Goal: Task Accomplishment & Management: Manage account settings

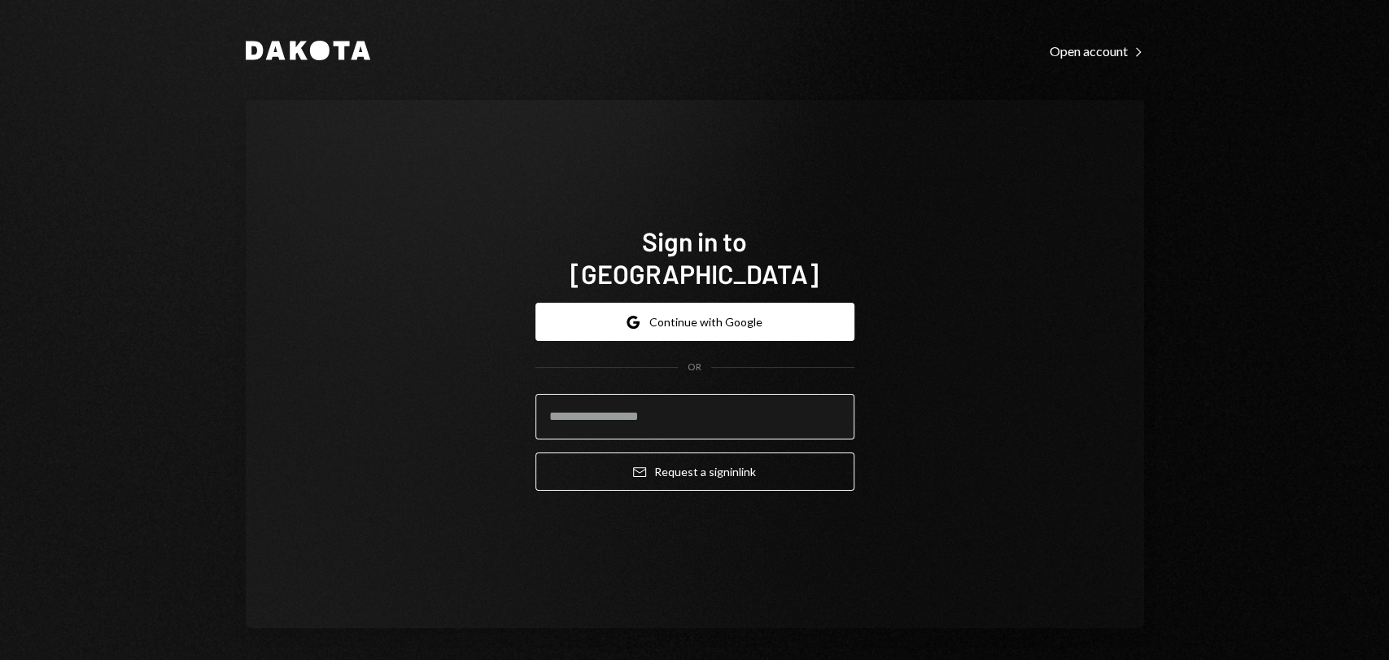
click at [670, 414] on input "email" at bounding box center [695, 417] width 319 height 46
type input "**********"
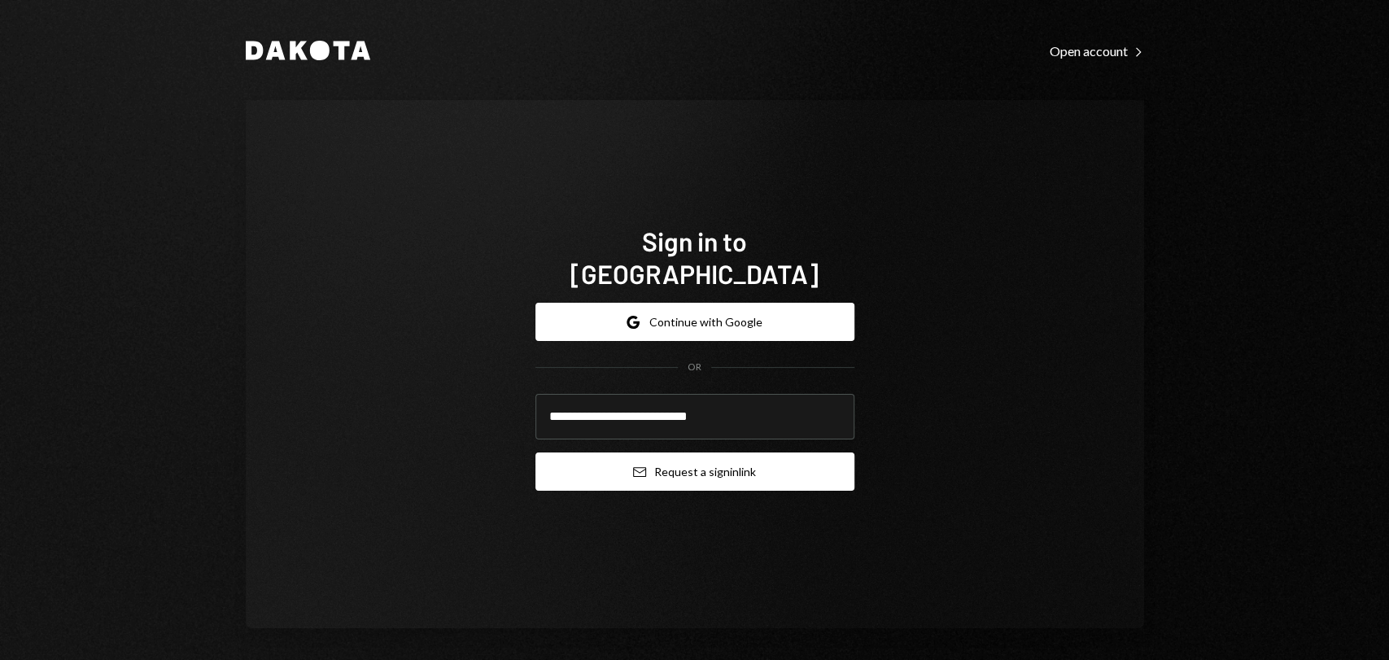
click at [664, 453] on button "Email Request a sign in link" at bounding box center [695, 472] width 319 height 38
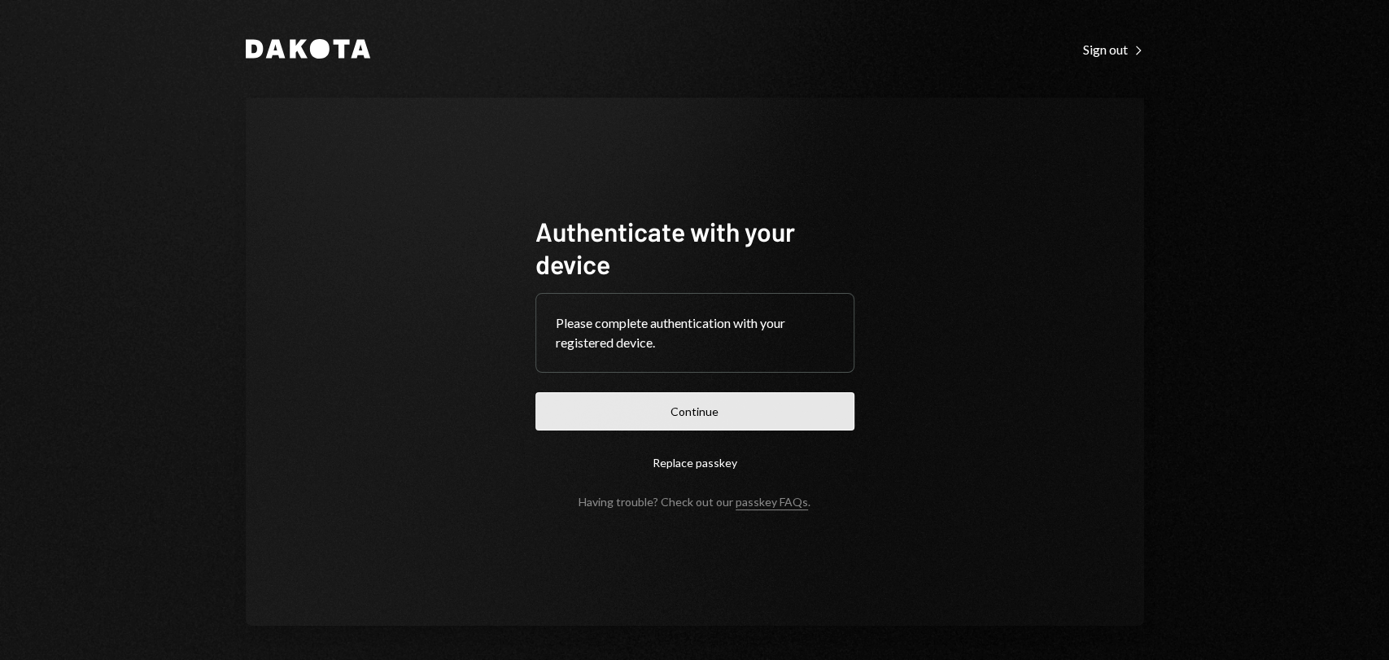
click at [764, 401] on button "Continue" at bounding box center [695, 411] width 319 height 38
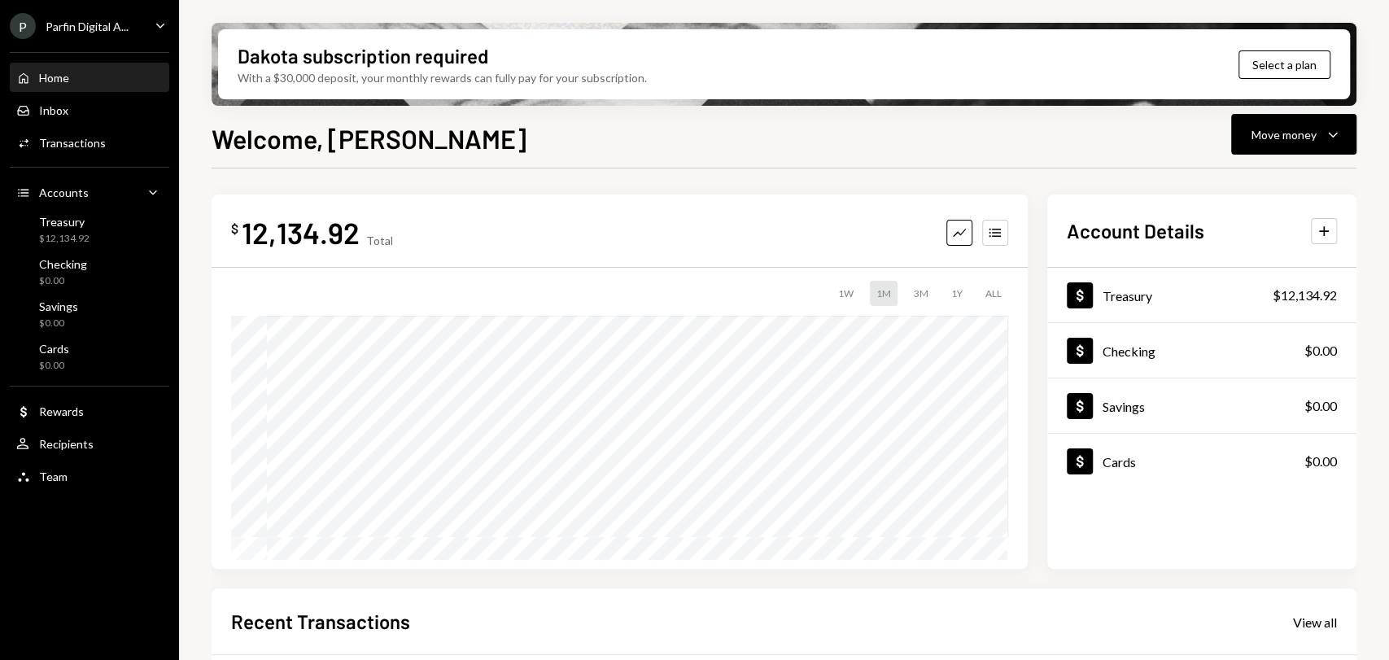
click at [98, 15] on div "P Parfin Digital A..." at bounding box center [69, 26] width 119 height 26
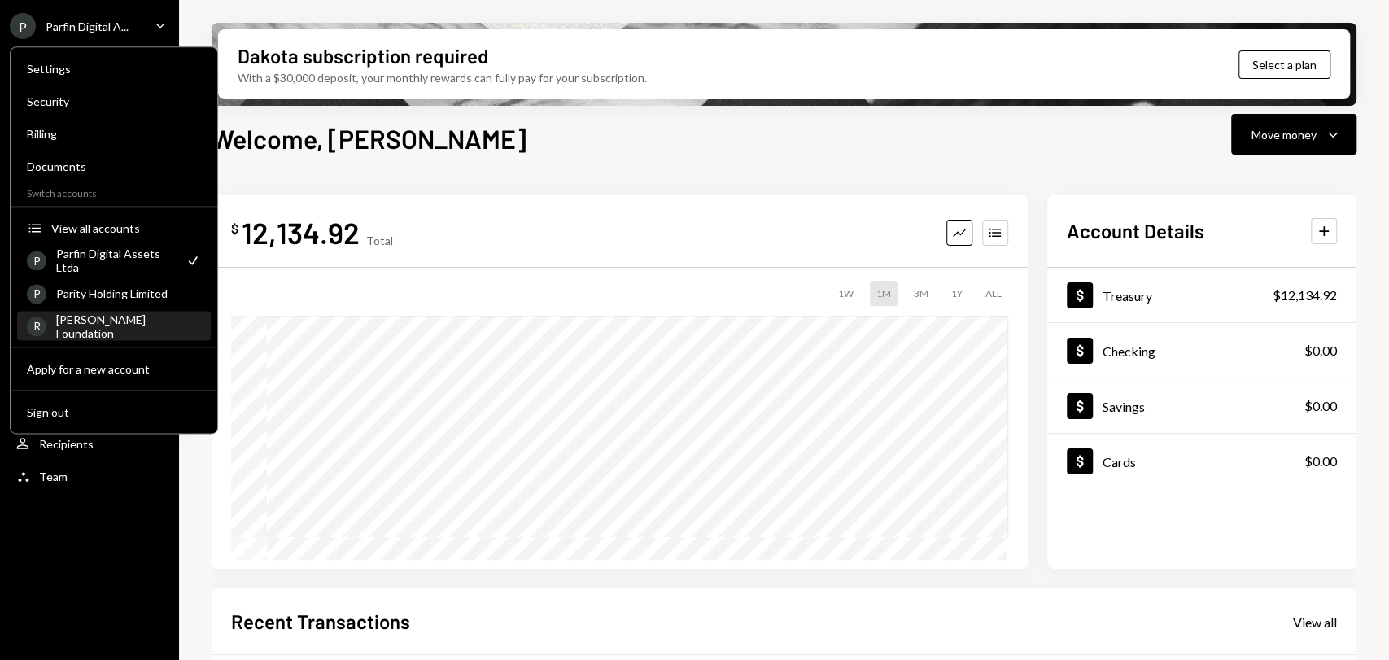
click at [120, 314] on div "R [PERSON_NAME] Foundation" at bounding box center [114, 327] width 174 height 28
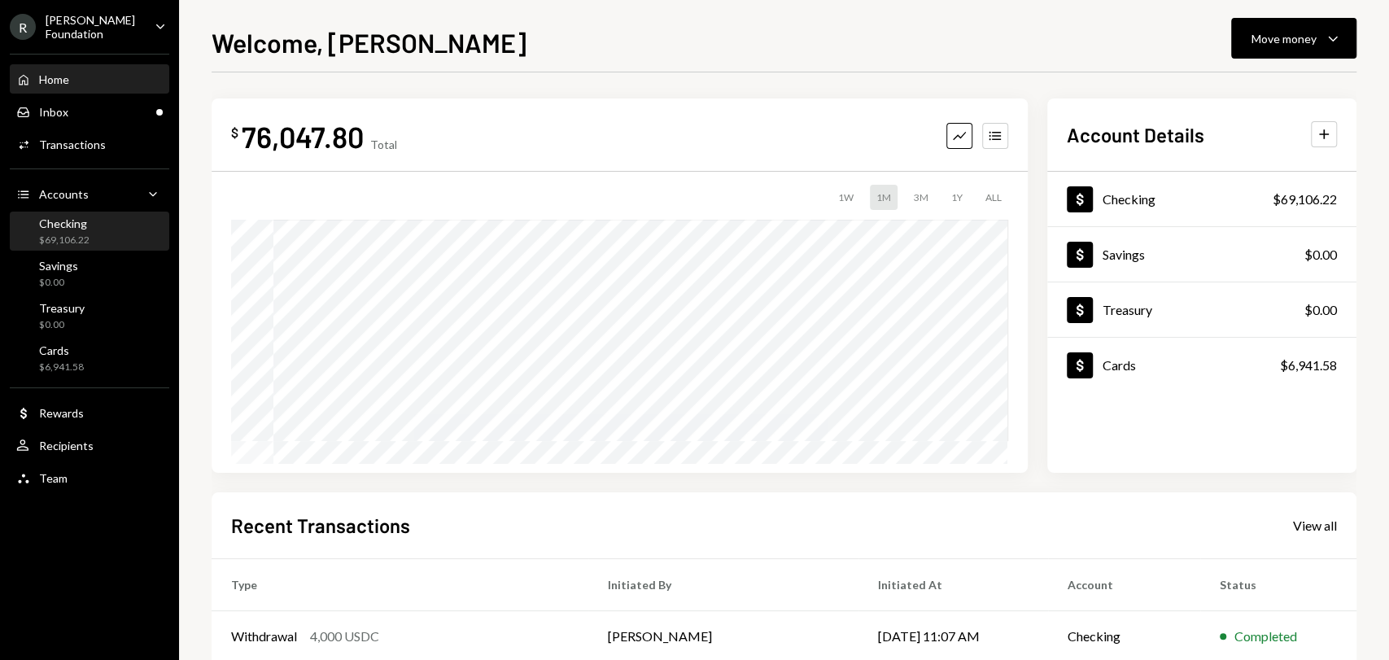
click at [147, 234] on div "Checking $69,106.22" at bounding box center [89, 232] width 147 height 31
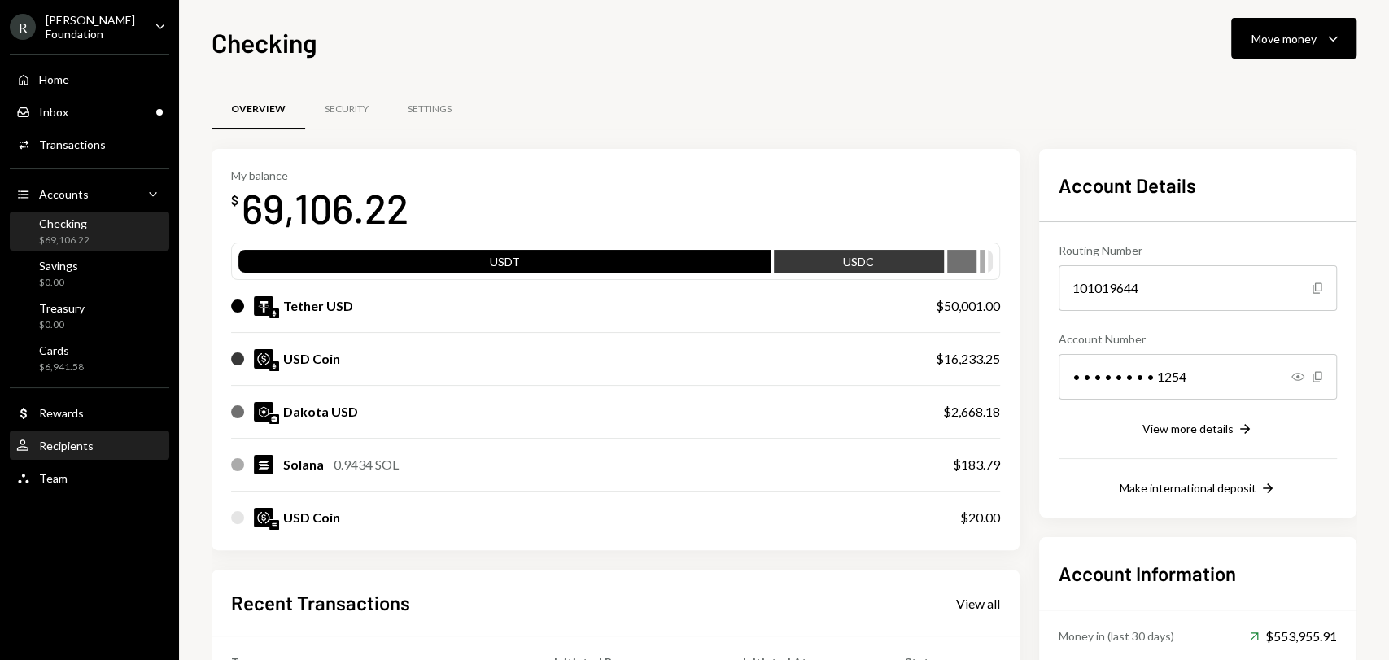
click at [81, 448] on div "Recipients" at bounding box center [66, 446] width 55 height 14
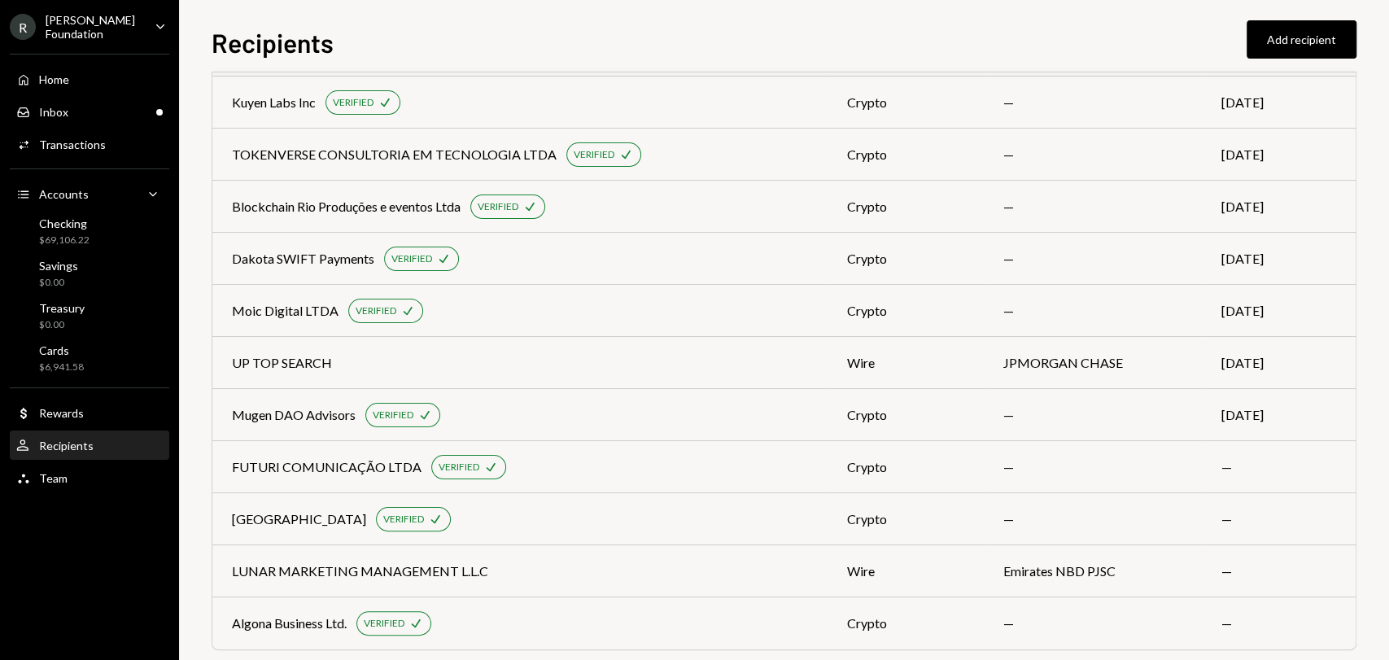
scroll to position [358, 0]
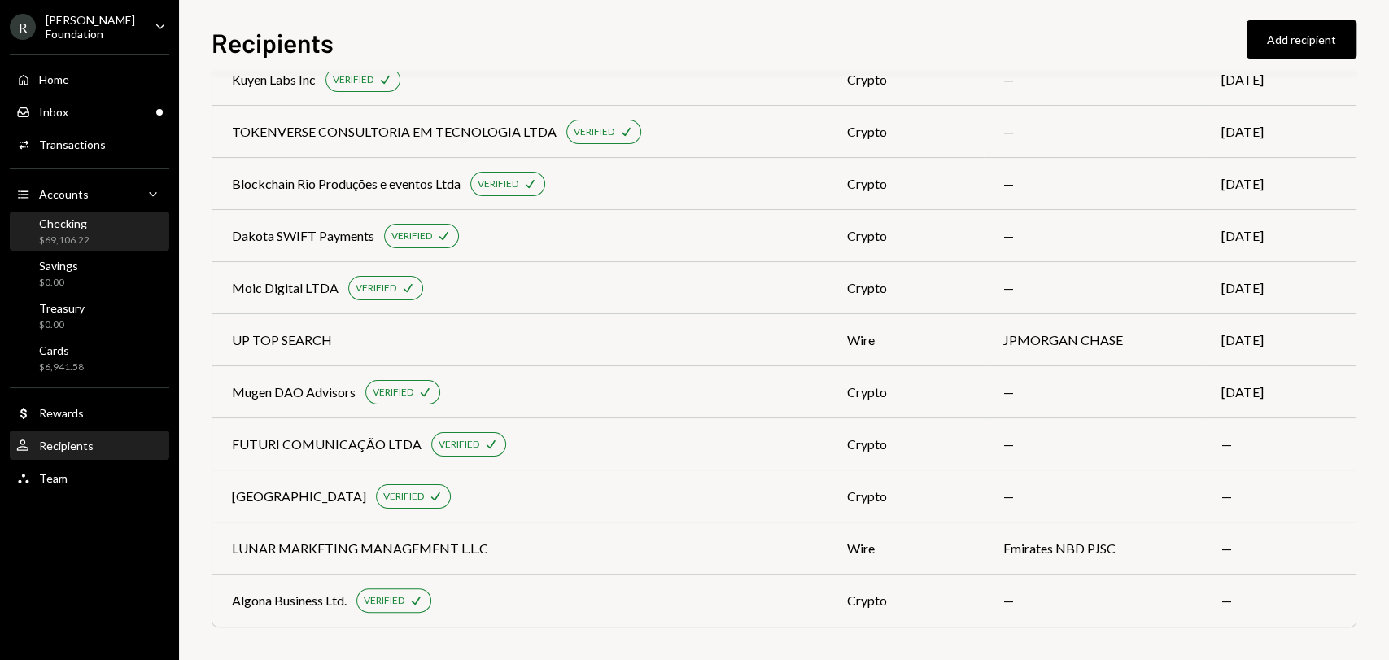
click at [120, 230] on div "Checking $69,106.22" at bounding box center [89, 232] width 147 height 31
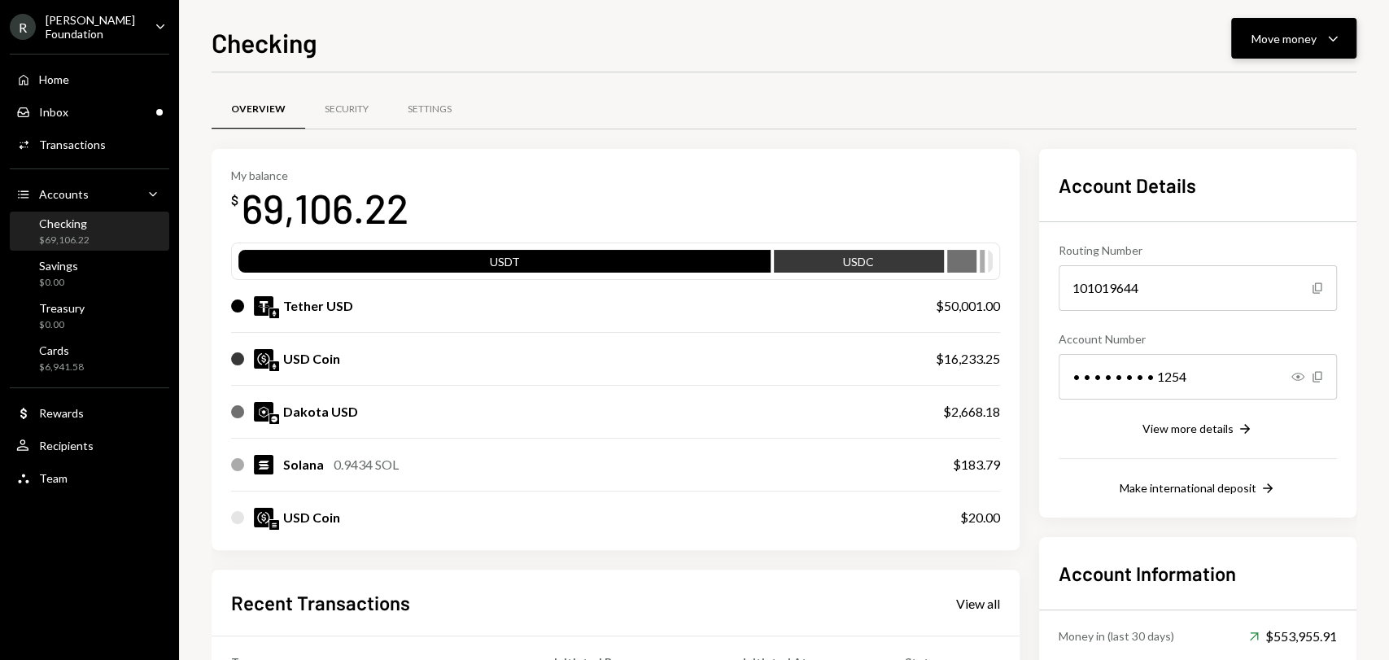
click at [1315, 47] on div "Move money Caret Down" at bounding box center [1294, 38] width 85 height 20
click at [742, 102] on div "Overview Security Settings" at bounding box center [784, 110] width 1145 height 42
click at [107, 444] on div "User Recipients" at bounding box center [89, 446] width 147 height 15
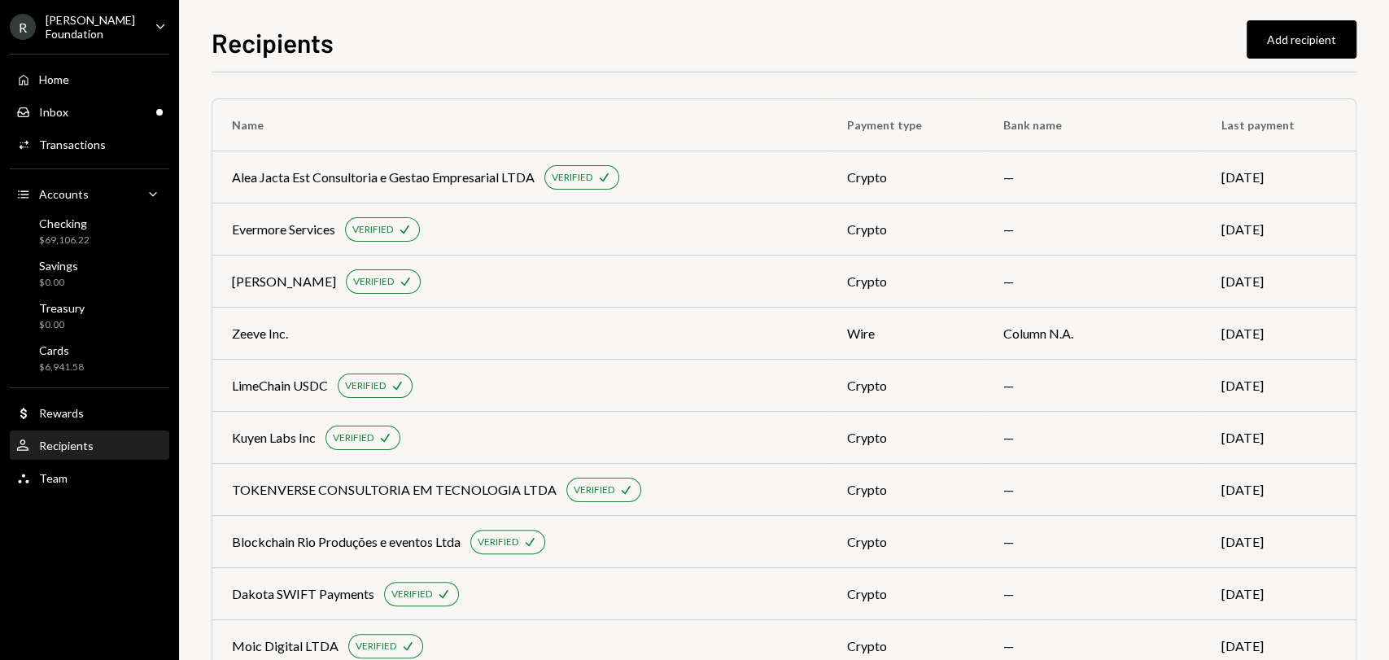
scroll to position [358, 0]
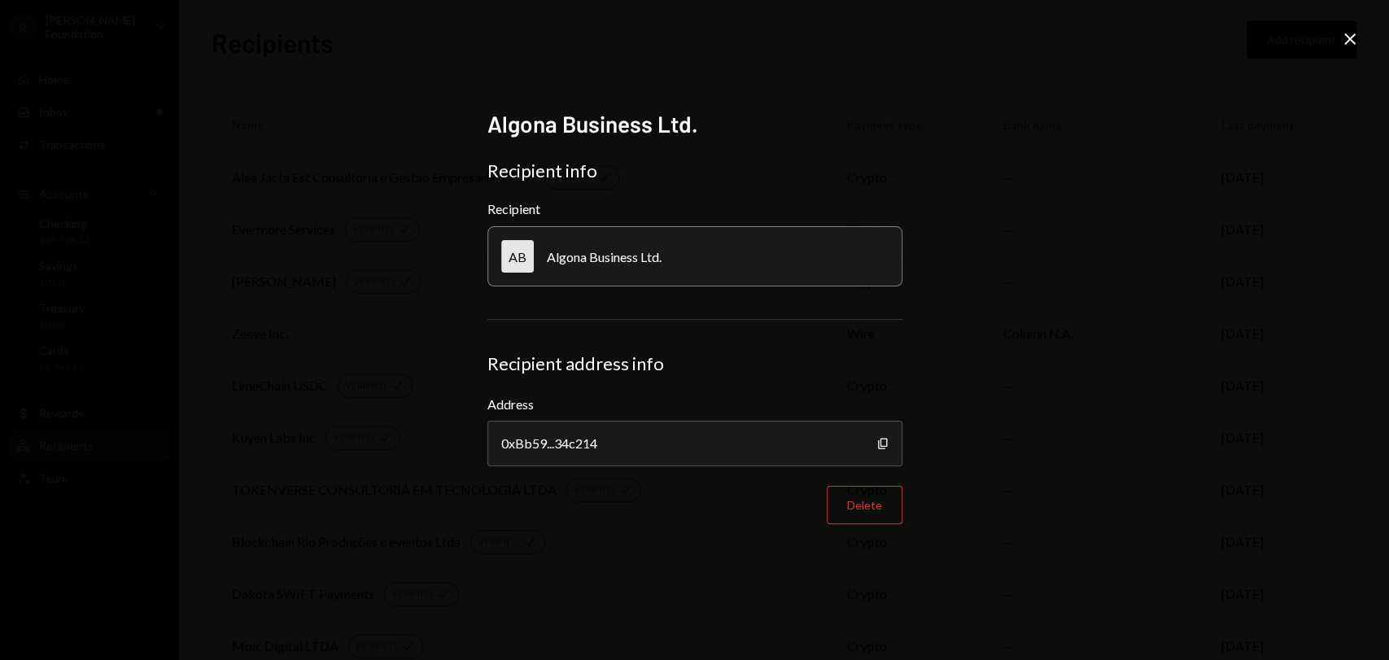
scroll to position [358, 0]
click at [726, 453] on div "0xBb59...34c214" at bounding box center [695, 444] width 415 height 46
drag, startPoint x: 492, startPoint y: 401, endPoint x: 525, endPoint y: 399, distance: 33.5
click at [525, 399] on label "Address" at bounding box center [695, 405] width 415 height 20
click at [529, 400] on label "Address" at bounding box center [695, 405] width 415 height 20
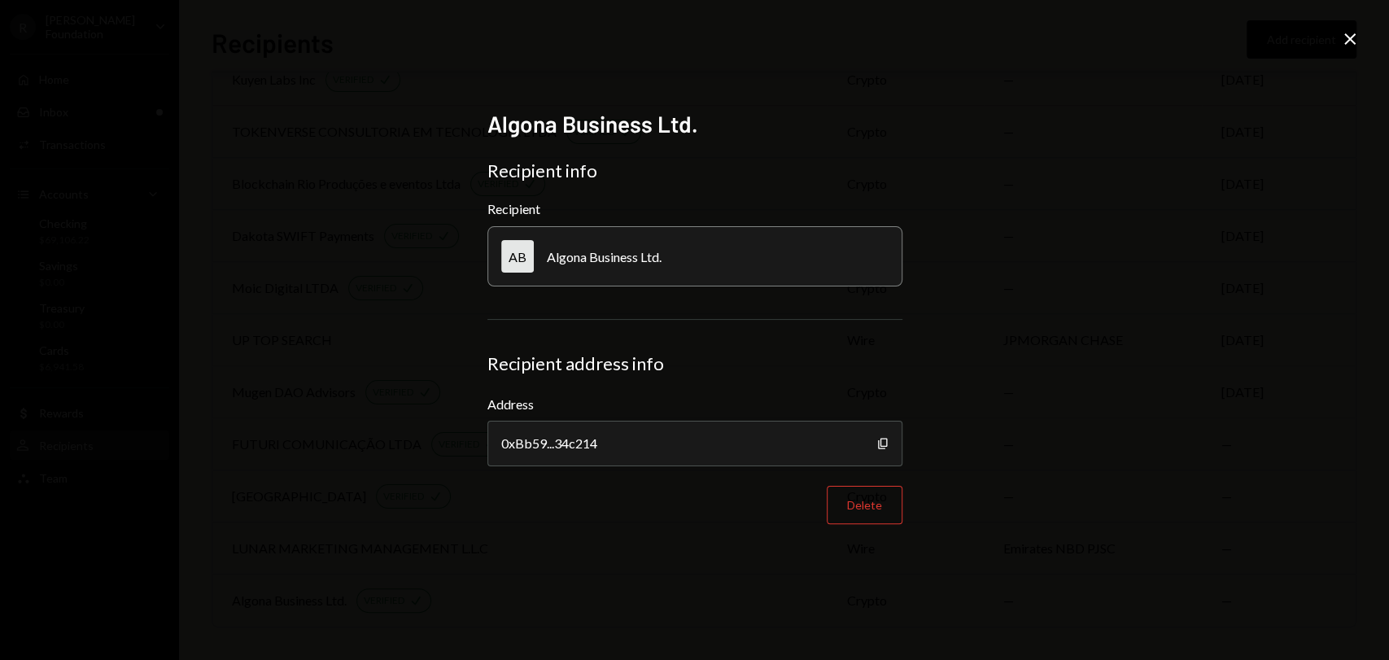
click at [1344, 32] on icon "Close" at bounding box center [1351, 39] width 20 height 20
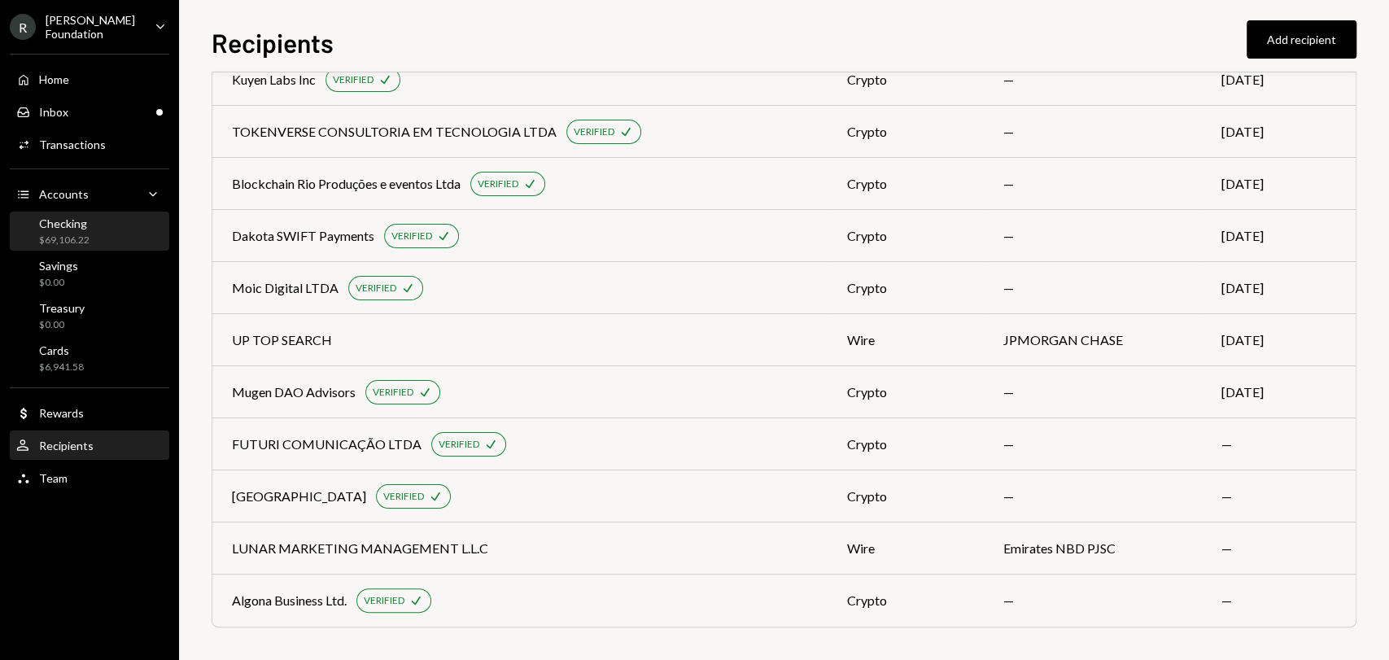
click at [76, 236] on div "$69,106.22" at bounding box center [64, 241] width 50 height 14
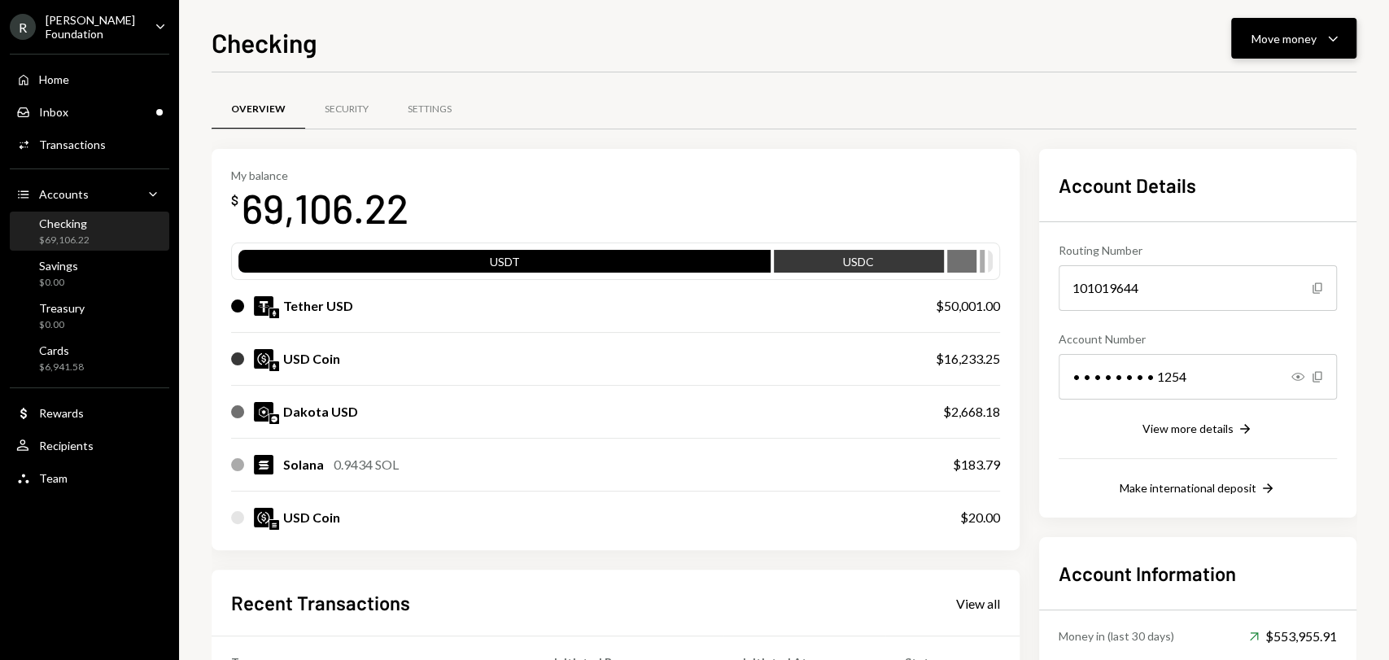
click at [1271, 47] on div "Move money Caret Down" at bounding box center [1294, 38] width 85 height 20
click at [1236, 71] on div "Withdraw Send" at bounding box center [1269, 87] width 163 height 37
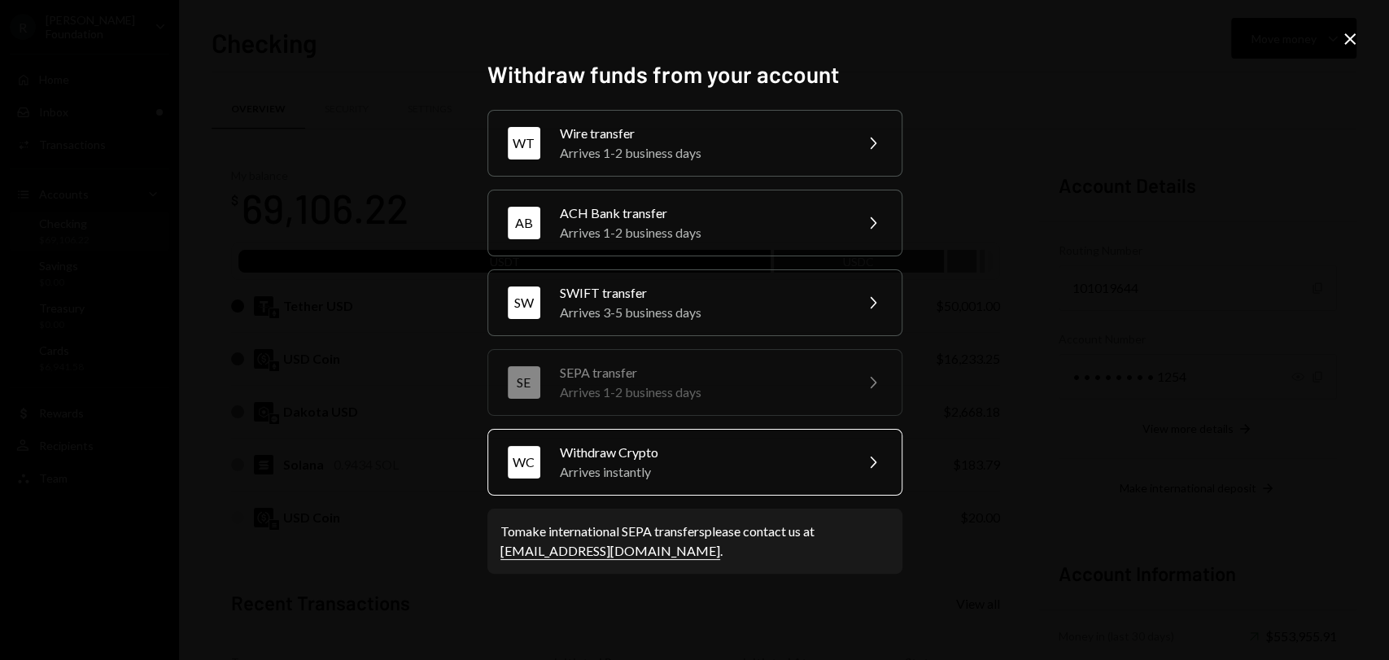
click at [659, 465] on div "Arrives instantly" at bounding box center [701, 472] width 283 height 20
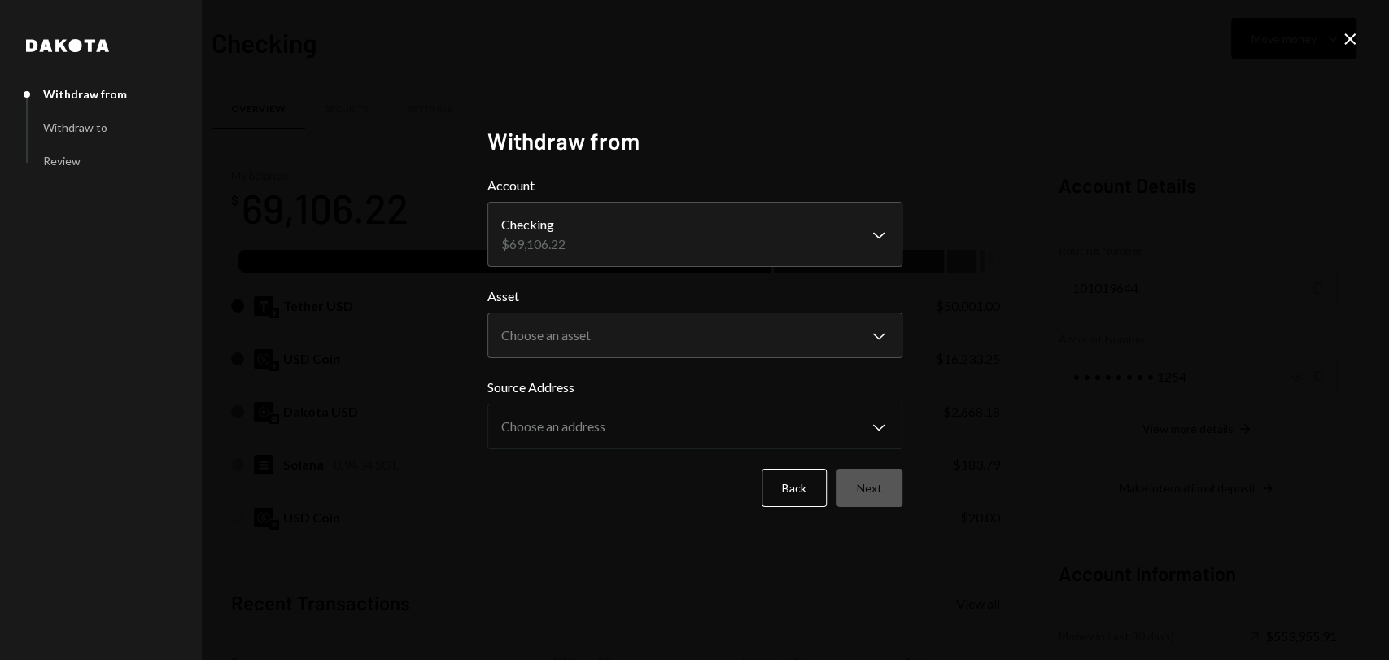
click at [1355, 42] on icon "Close" at bounding box center [1351, 39] width 20 height 20
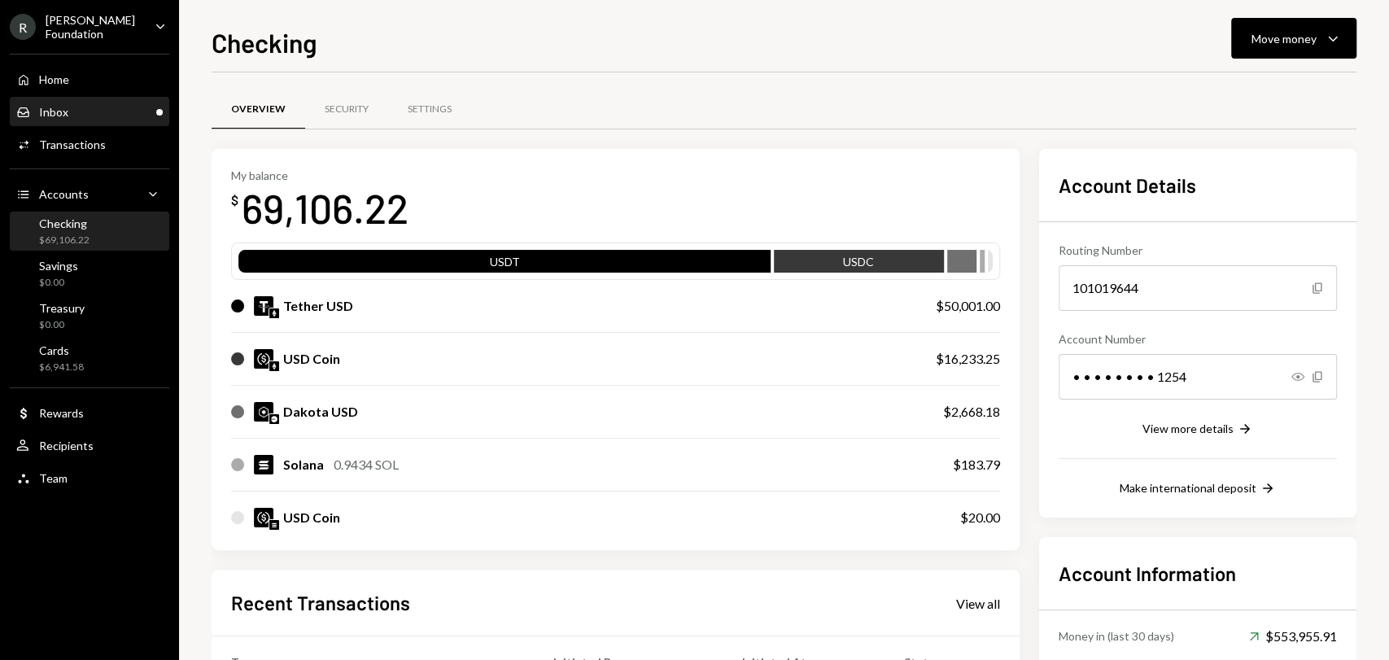
click at [80, 114] on div "Inbox Inbox" at bounding box center [89, 112] width 147 height 15
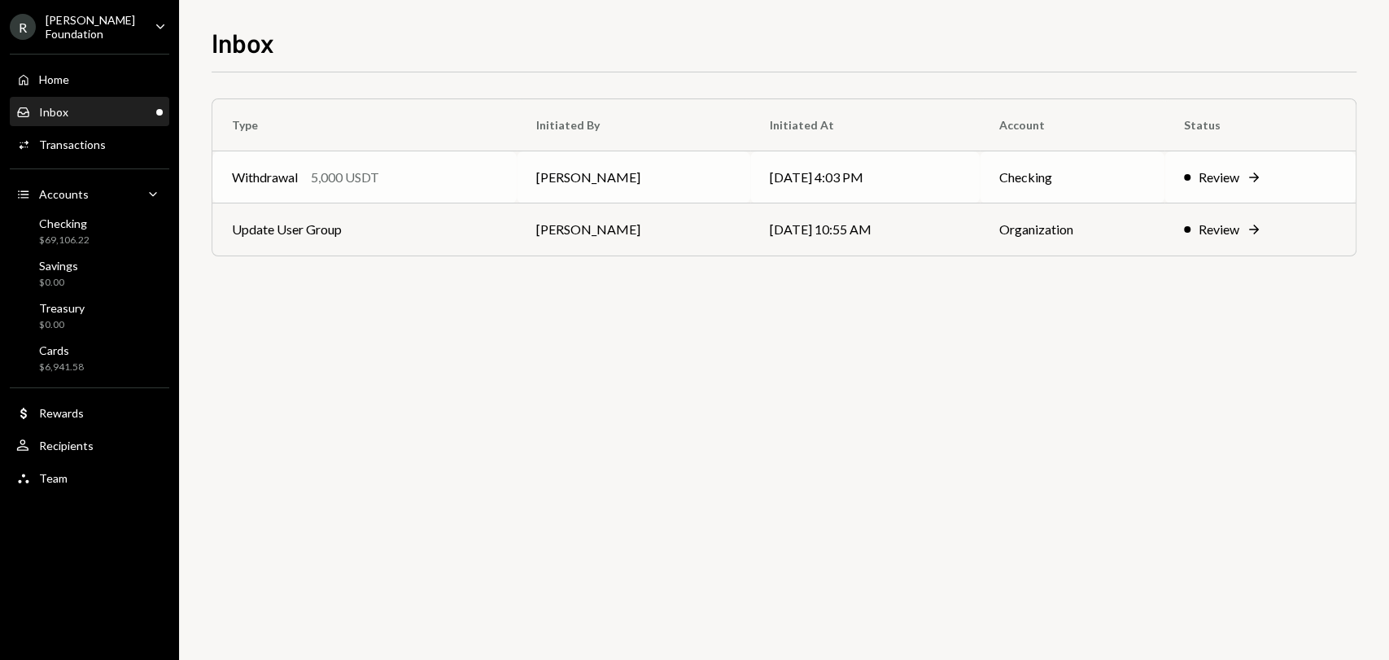
click at [980, 173] on td "08/26/25 4:03 PM" at bounding box center [865, 177] width 230 height 52
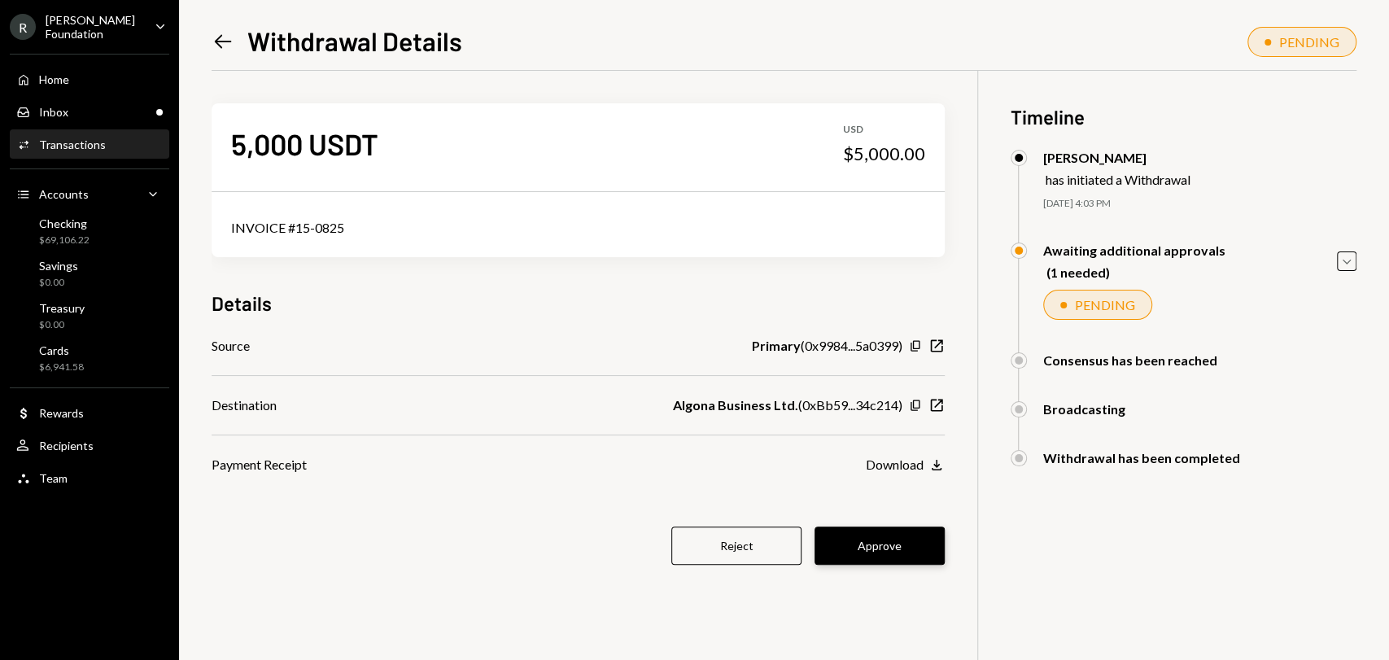
click at [918, 536] on button "Approve" at bounding box center [880, 546] width 130 height 38
